Goal: Task Accomplishment & Management: Complete application form

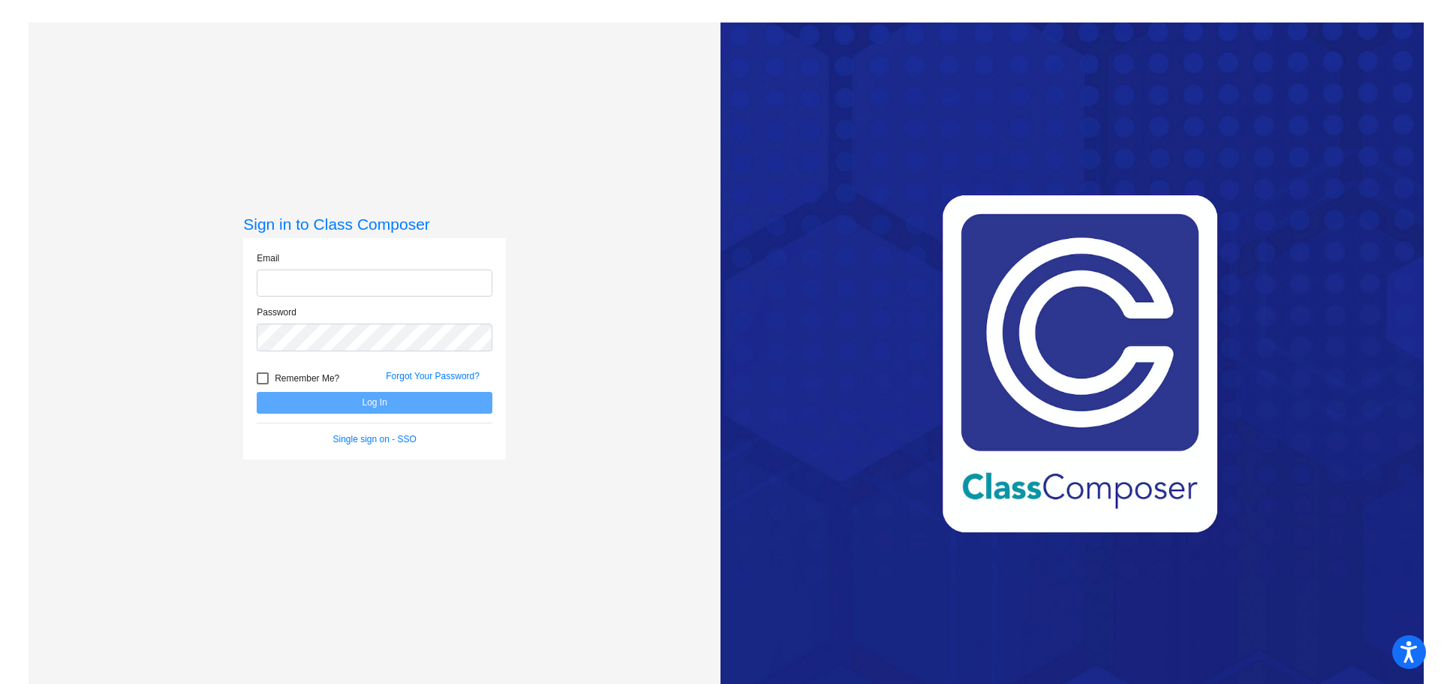
type input "[PERSON_NAME][EMAIL_ADDRESS][PERSON_NAME][DOMAIN_NAME]"
drag, startPoint x: 260, startPoint y: 380, endPoint x: 316, endPoint y: 405, distance: 60.8
click at [261, 380] on div at bounding box center [263, 378] width 12 height 12
click at [262, 384] on input "Remember Me?" at bounding box center [262, 384] width 1 height 1
checkbox input "true"
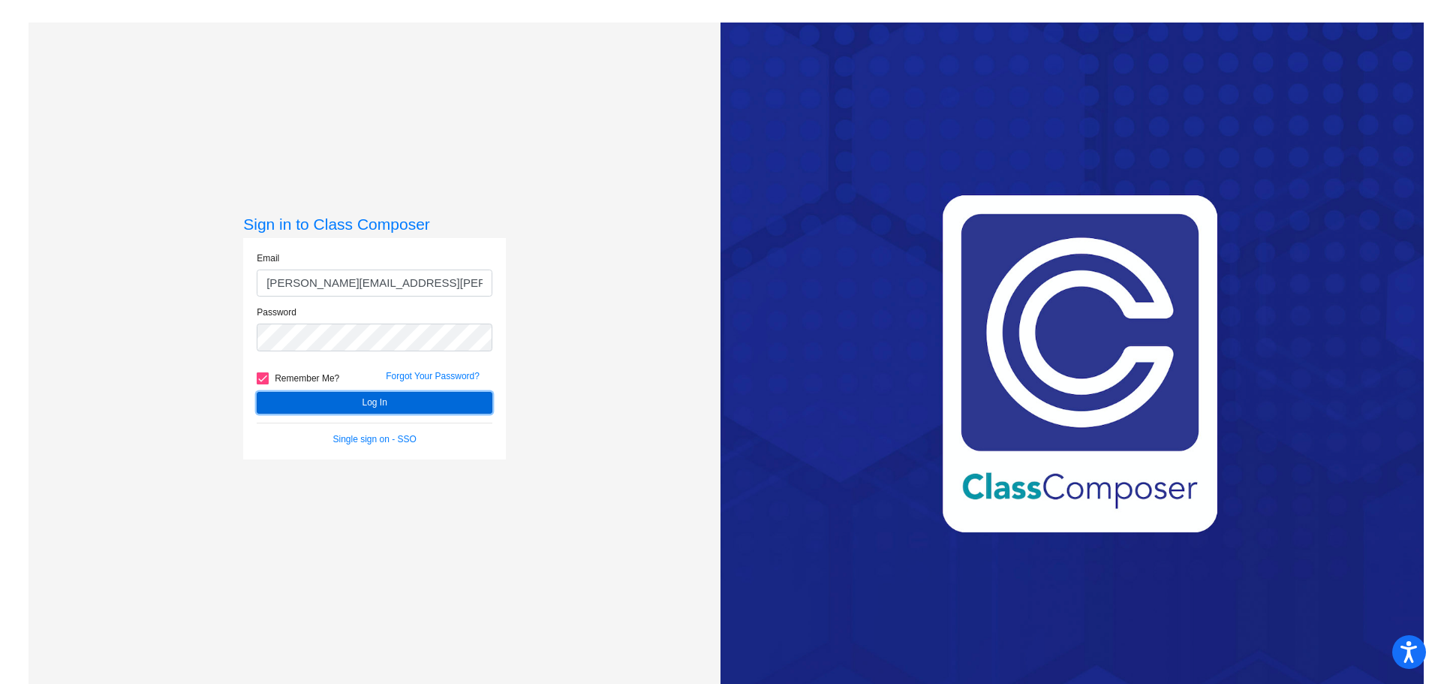
click at [374, 401] on button "Log In" at bounding box center [375, 403] width 236 height 22
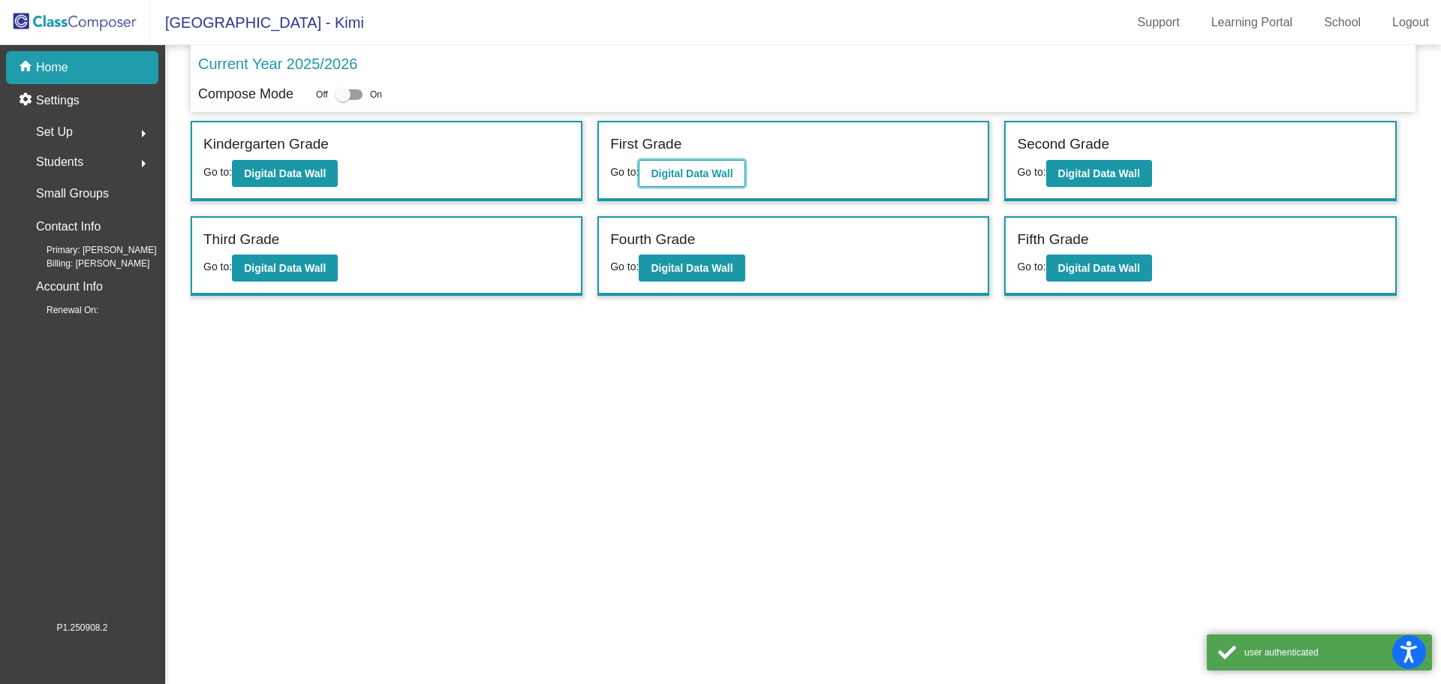
click at [689, 162] on button "Digital Data Wall" at bounding box center [692, 173] width 106 height 27
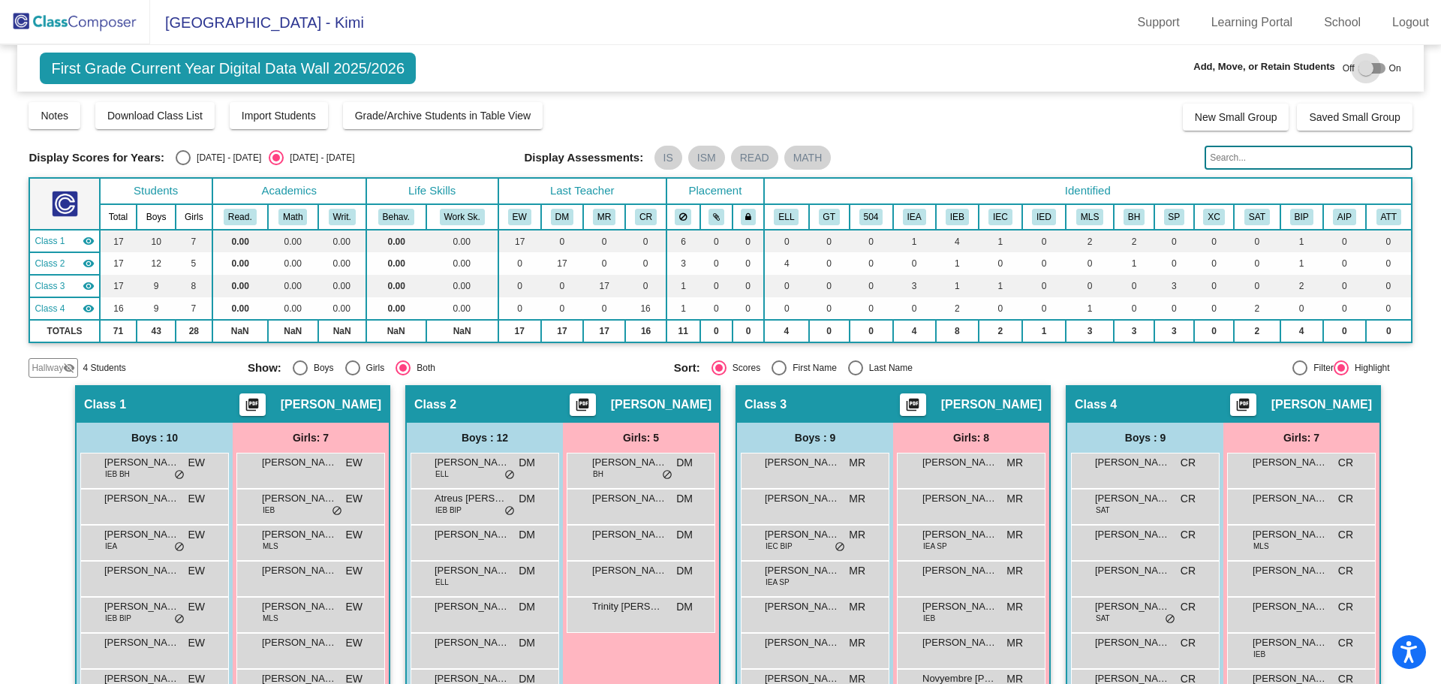
drag, startPoint x: 1361, startPoint y: 66, endPoint x: 1364, endPoint y: 86, distance: 19.6
click at [1361, 66] on div at bounding box center [1365, 68] width 15 height 15
checkbox input "true"
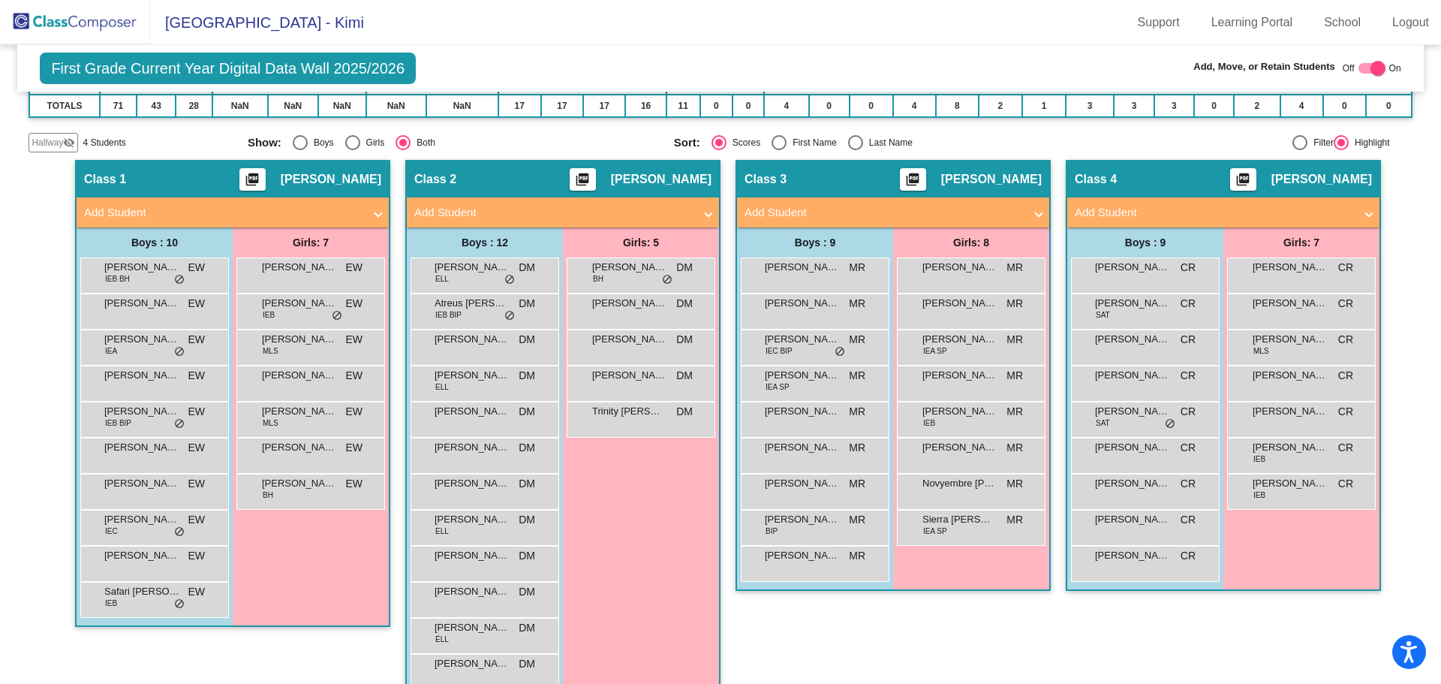
scroll to position [255, 0]
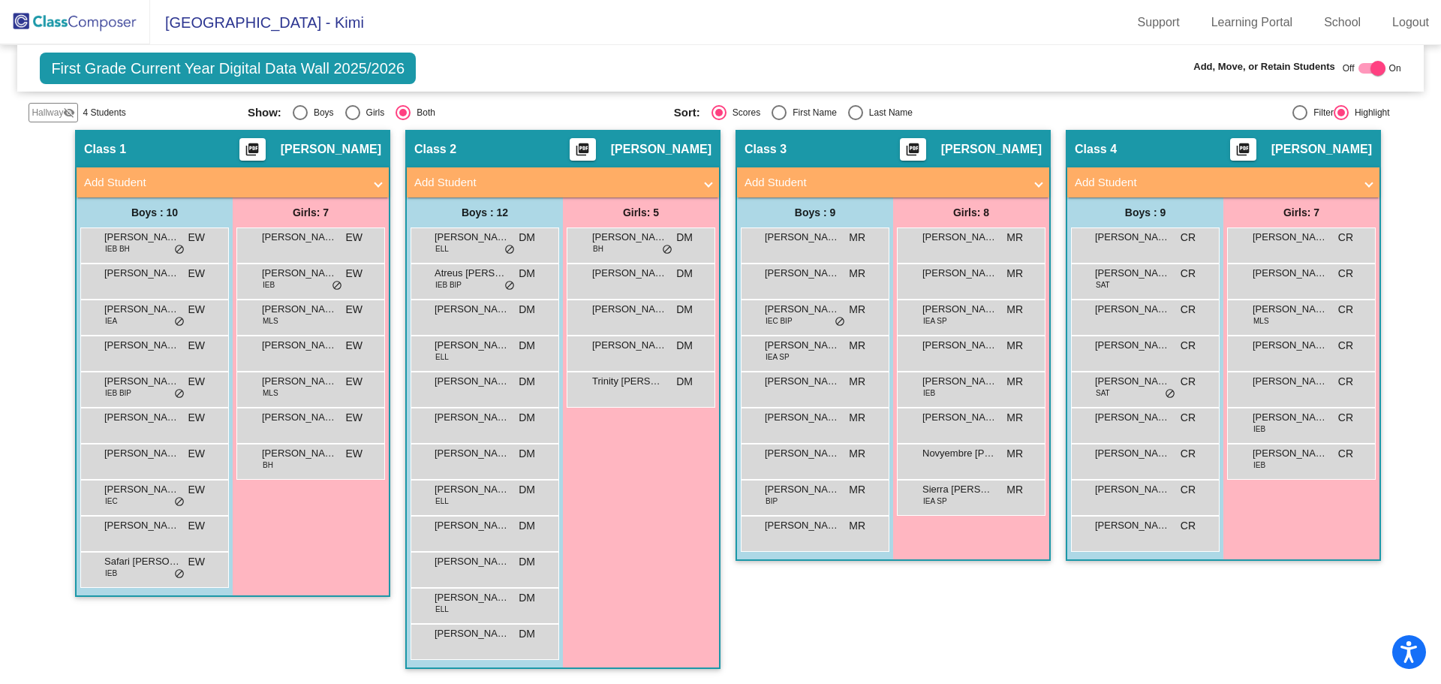
click at [1358, 174] on span "Add Student" at bounding box center [1220, 182] width 291 height 17
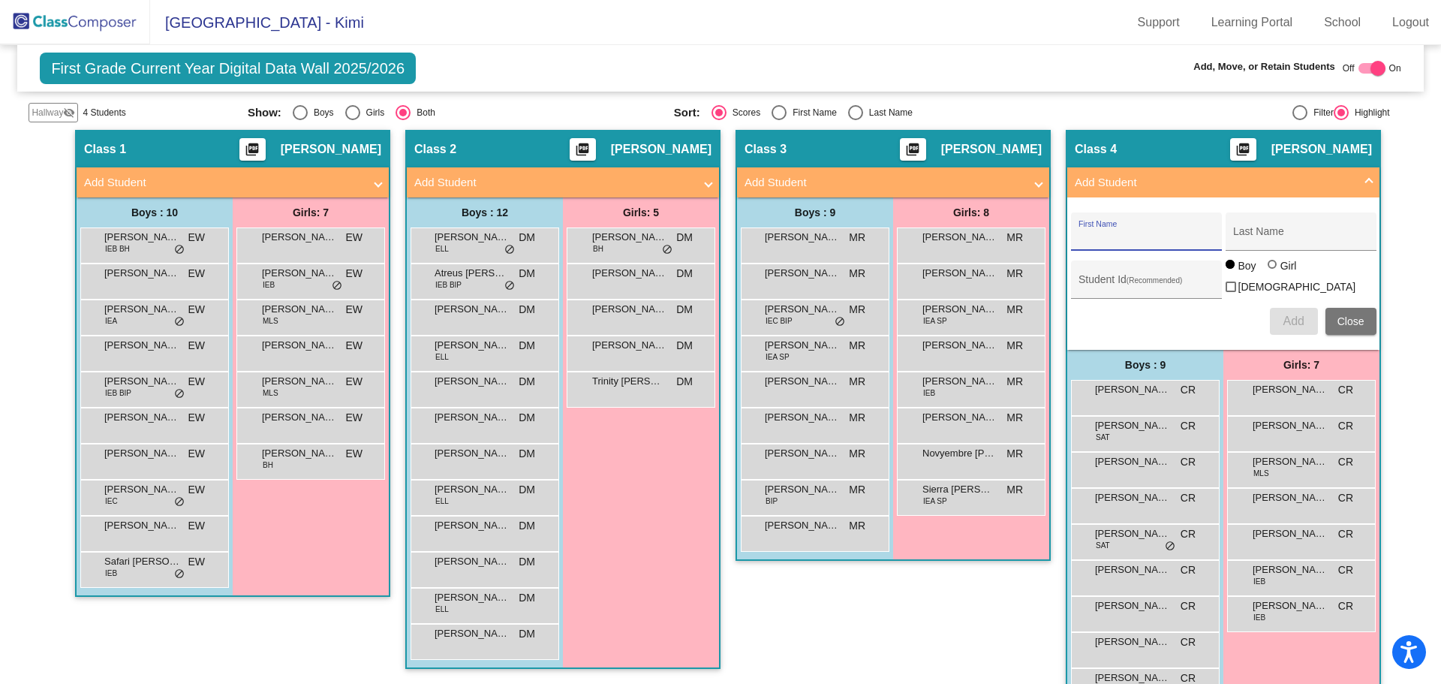
click at [1093, 232] on input "First Name" at bounding box center [1145, 237] width 135 height 12
type input "[PERSON_NAME]"
click at [1254, 232] on input "Last Name" at bounding box center [1300, 237] width 135 height 12
type input "[PERSON_NAME]"
click at [1087, 287] on input "Student Id (Recommended)" at bounding box center [1145, 285] width 135 height 12
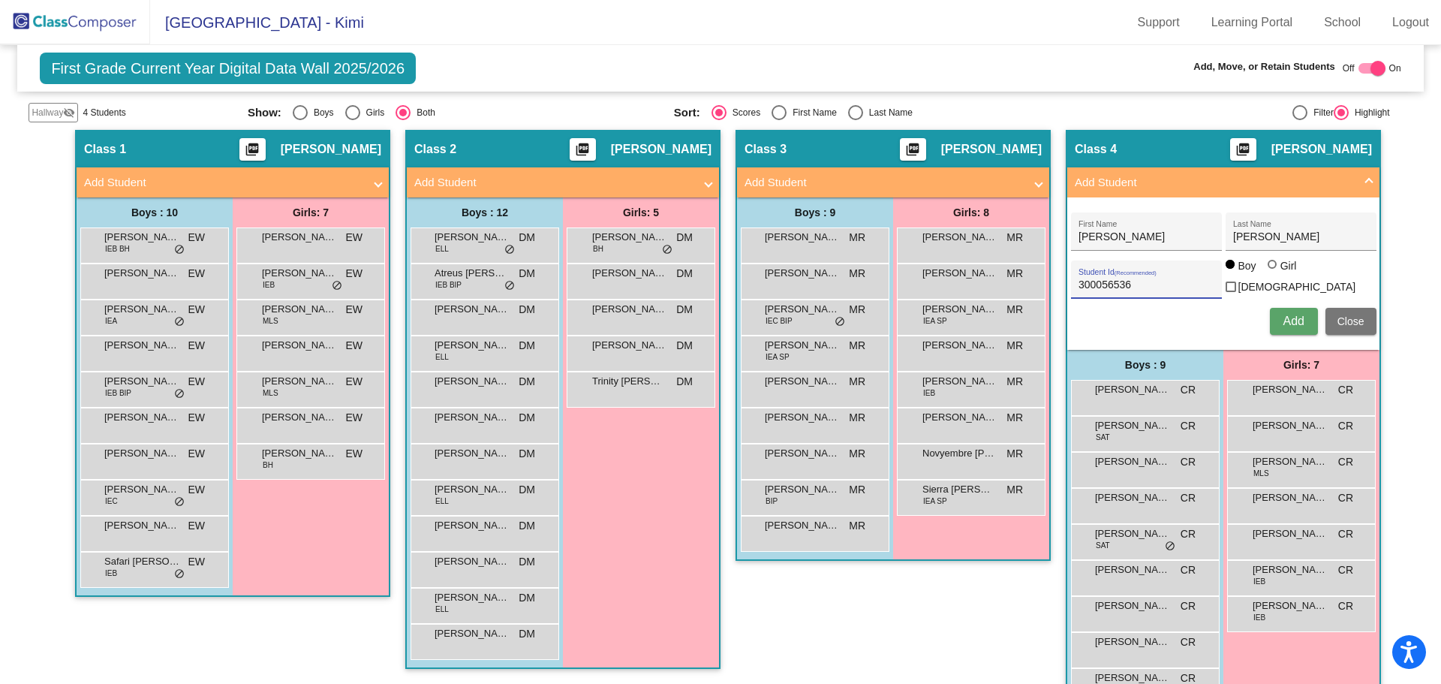
type input "300056536"
click at [1289, 314] on span "Add" at bounding box center [1293, 320] width 21 height 13
click at [1352, 315] on span "Close" at bounding box center [1350, 321] width 27 height 12
